Goal: Information Seeking & Learning: Learn about a topic

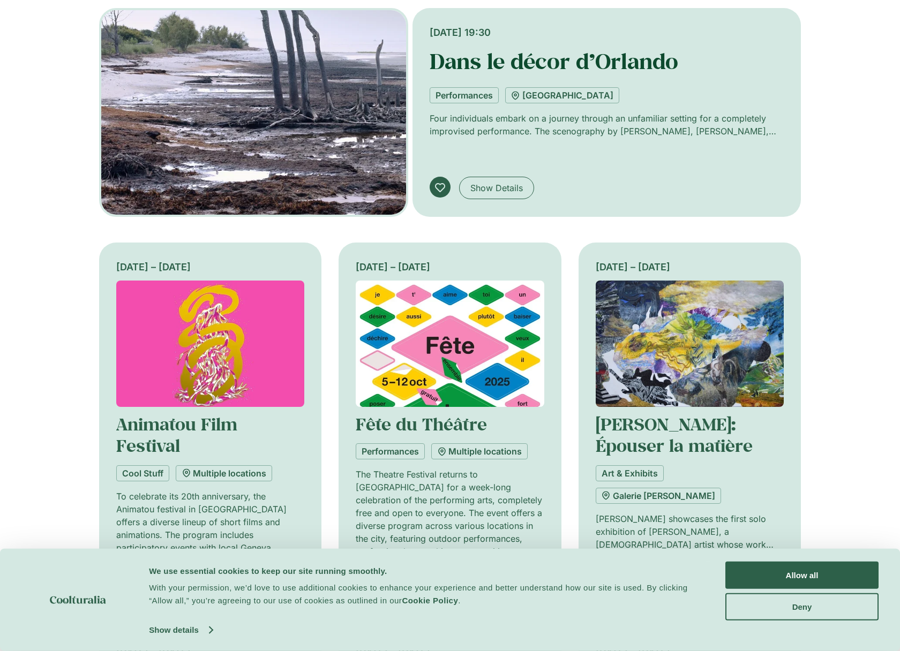
scroll to position [264, 0]
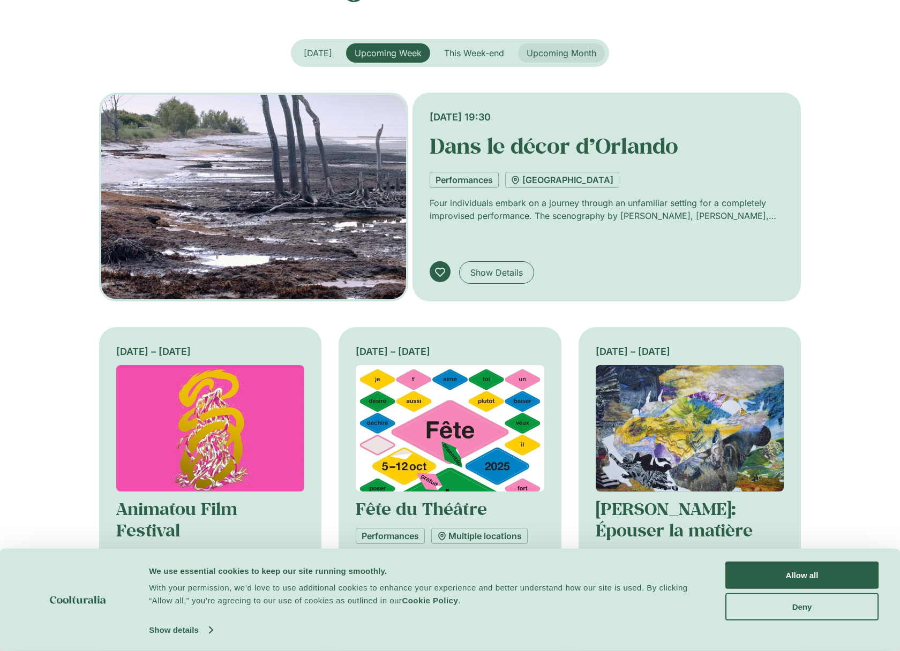
click at [546, 49] on span "Upcoming Month" at bounding box center [561, 53] width 70 height 11
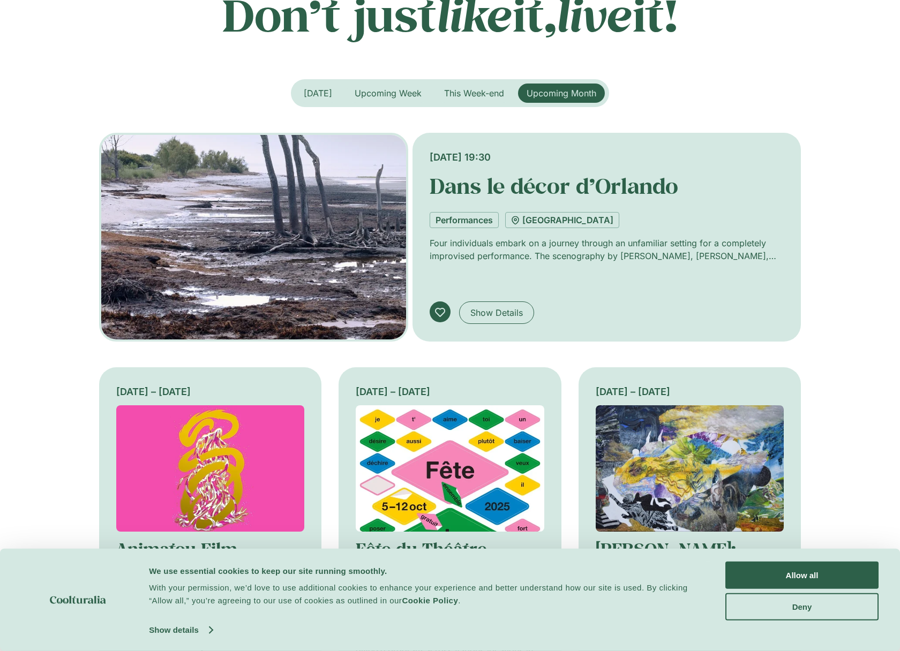
scroll to position [0, 0]
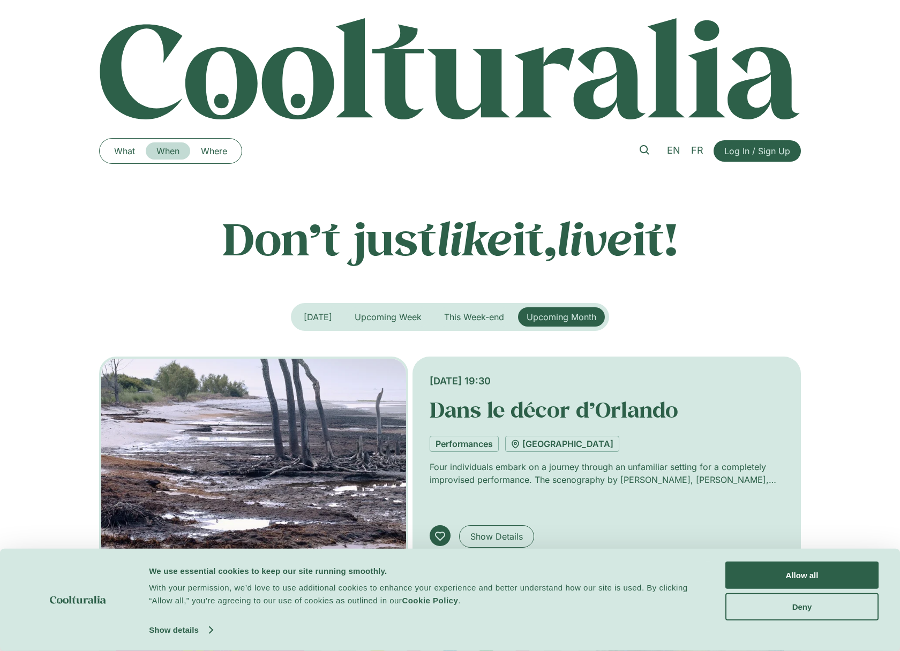
click at [163, 148] on link "When" at bounding box center [168, 150] width 44 height 17
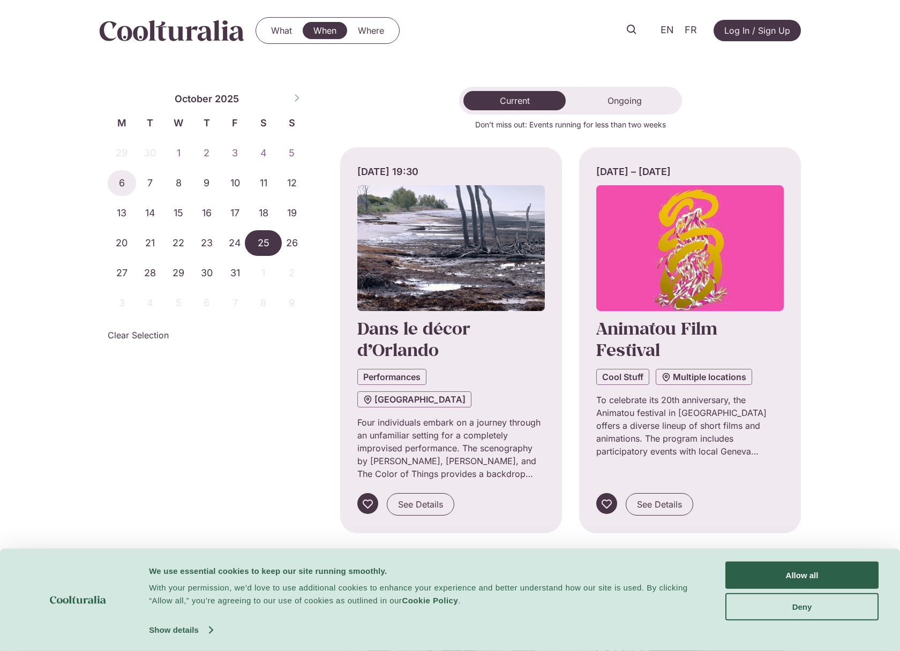
click at [254, 243] on span "25" at bounding box center [263, 243] width 28 height 26
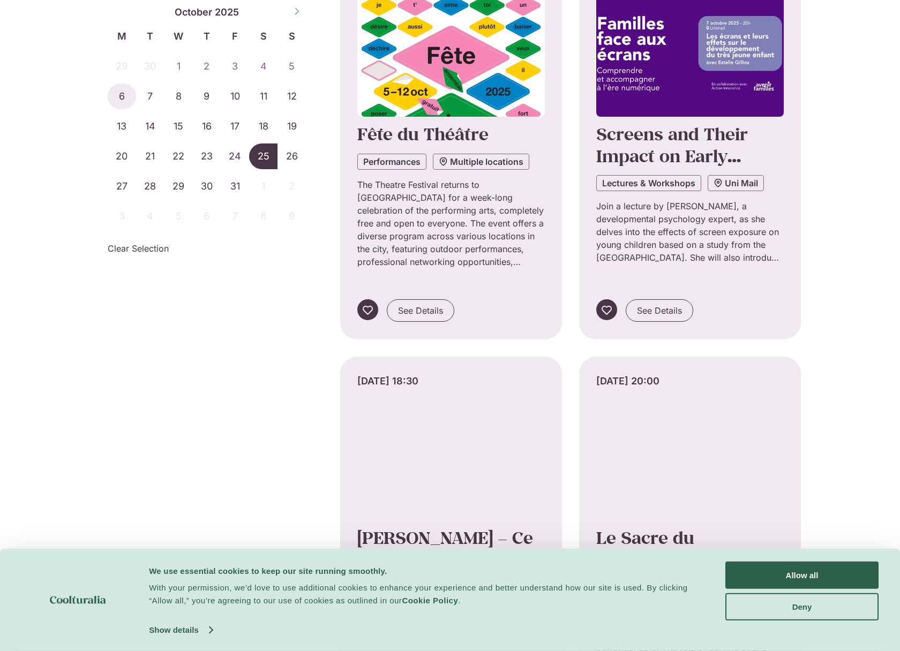
scroll to position [1005, 0]
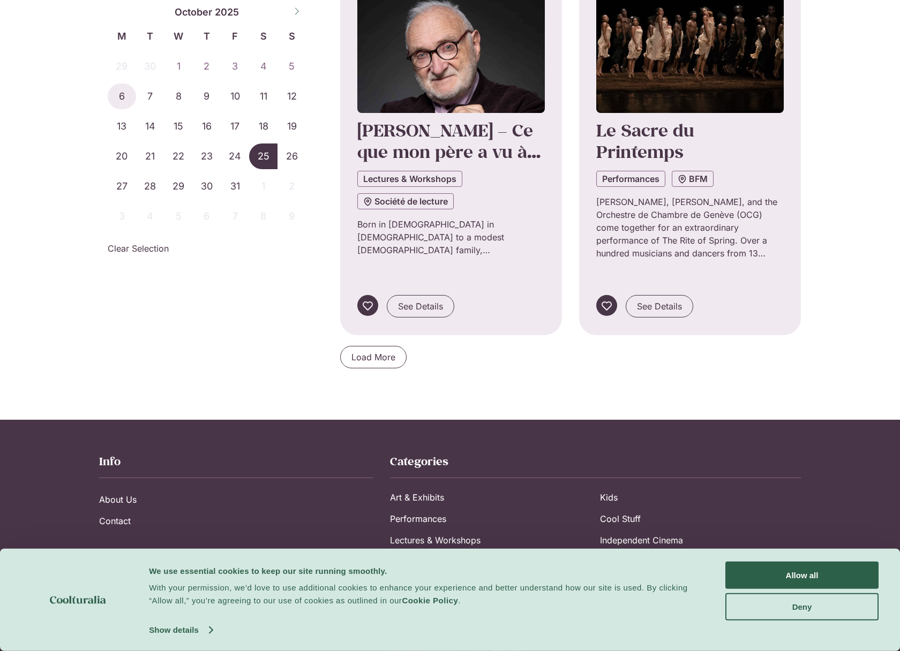
click at [267, 155] on span "25" at bounding box center [263, 157] width 28 height 26
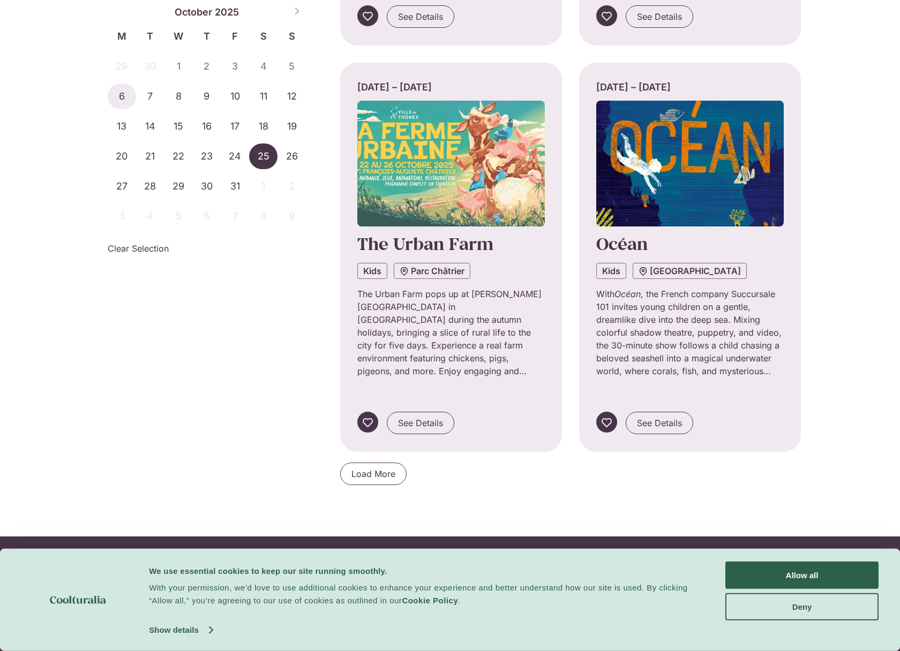
scroll to position [1005, 0]
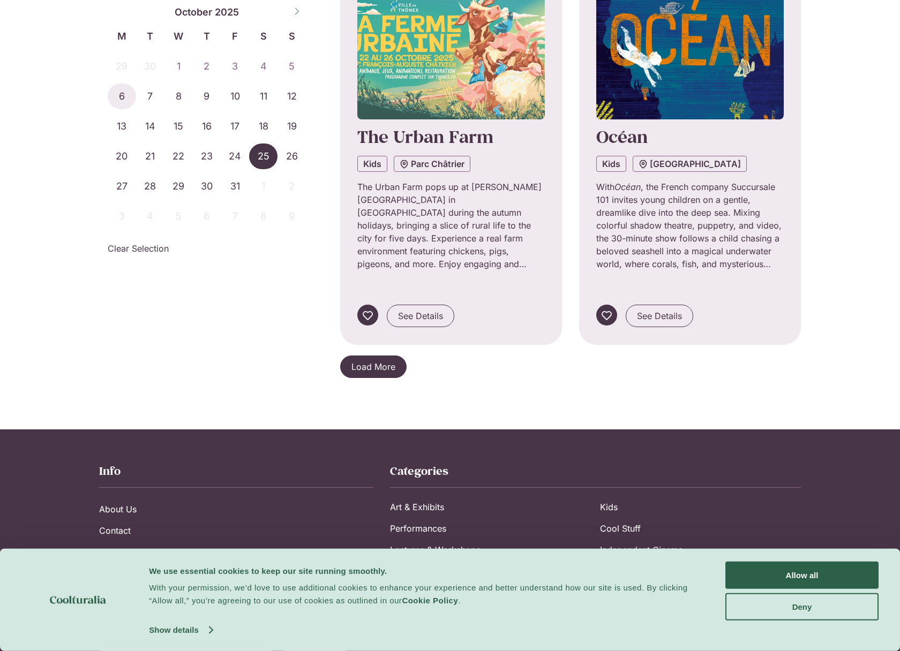
click at [394, 360] on span "Load More" at bounding box center [373, 366] width 44 height 13
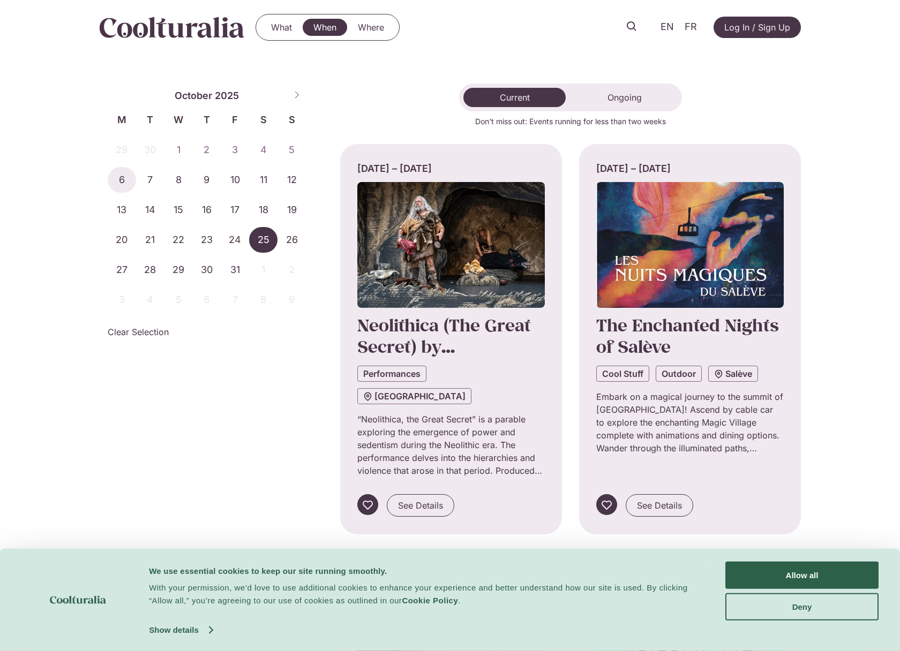
scroll to position [0, 0]
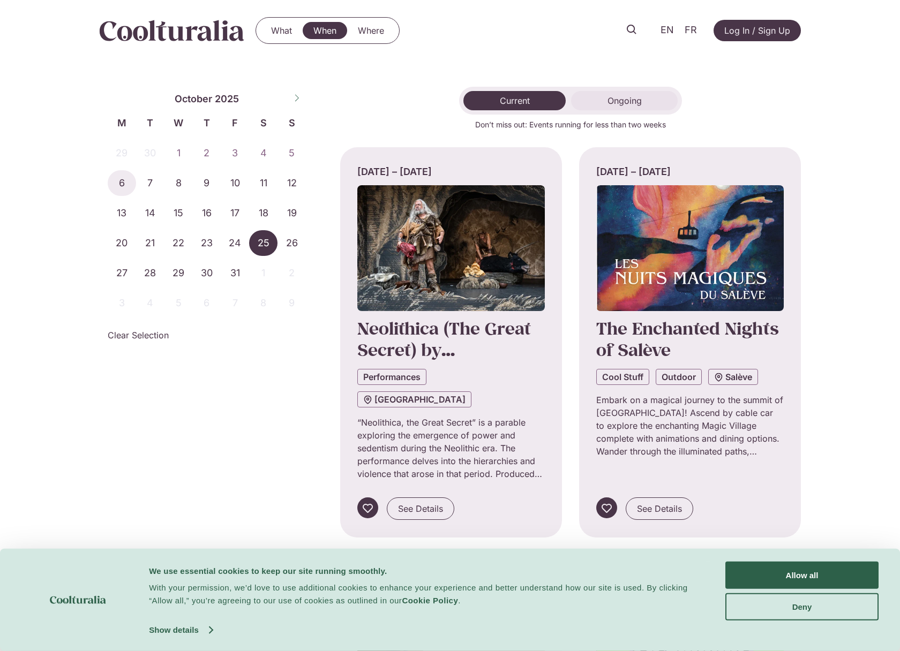
click at [619, 102] on span "Ongoing" at bounding box center [624, 100] width 34 height 11
